Goal: Transaction & Acquisition: Purchase product/service

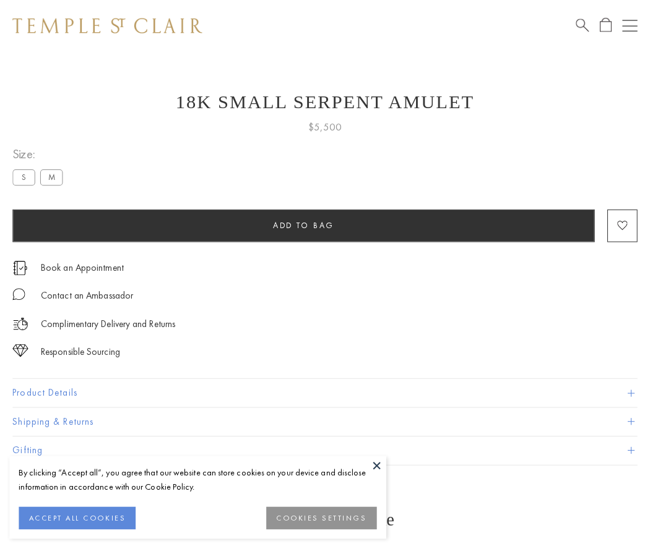
scroll to position [49, 0]
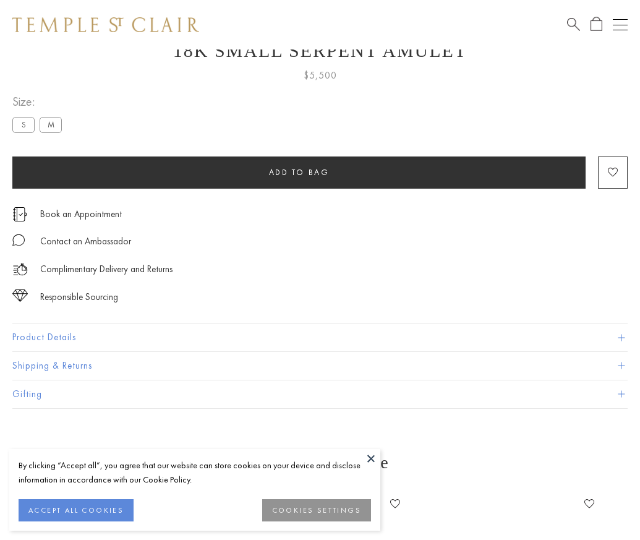
click at [299, 172] on span "Add to bag" at bounding box center [299, 172] width 61 height 11
